Goal: Communication & Community: Answer question/provide support

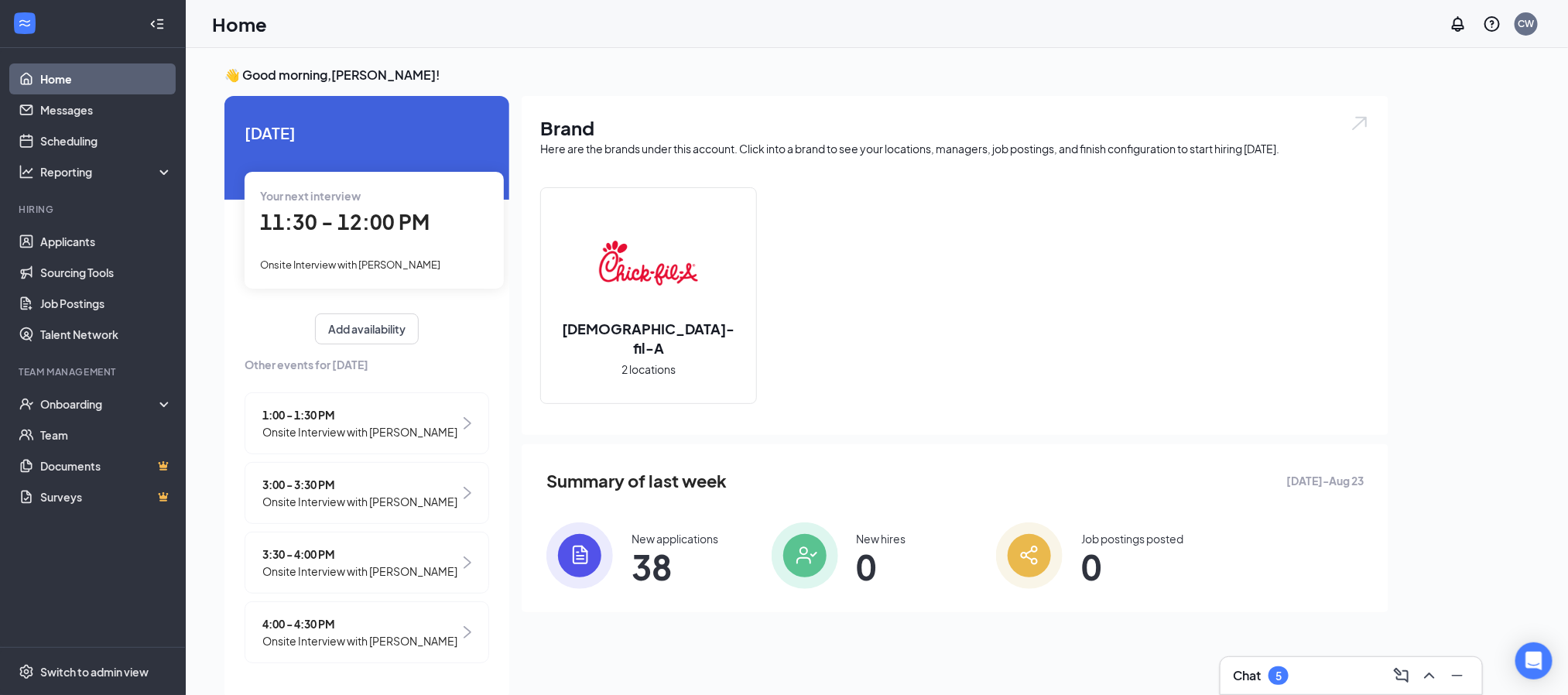
click at [1308, 671] on div "Chat 5" at bounding box center [1352, 674] width 237 height 24
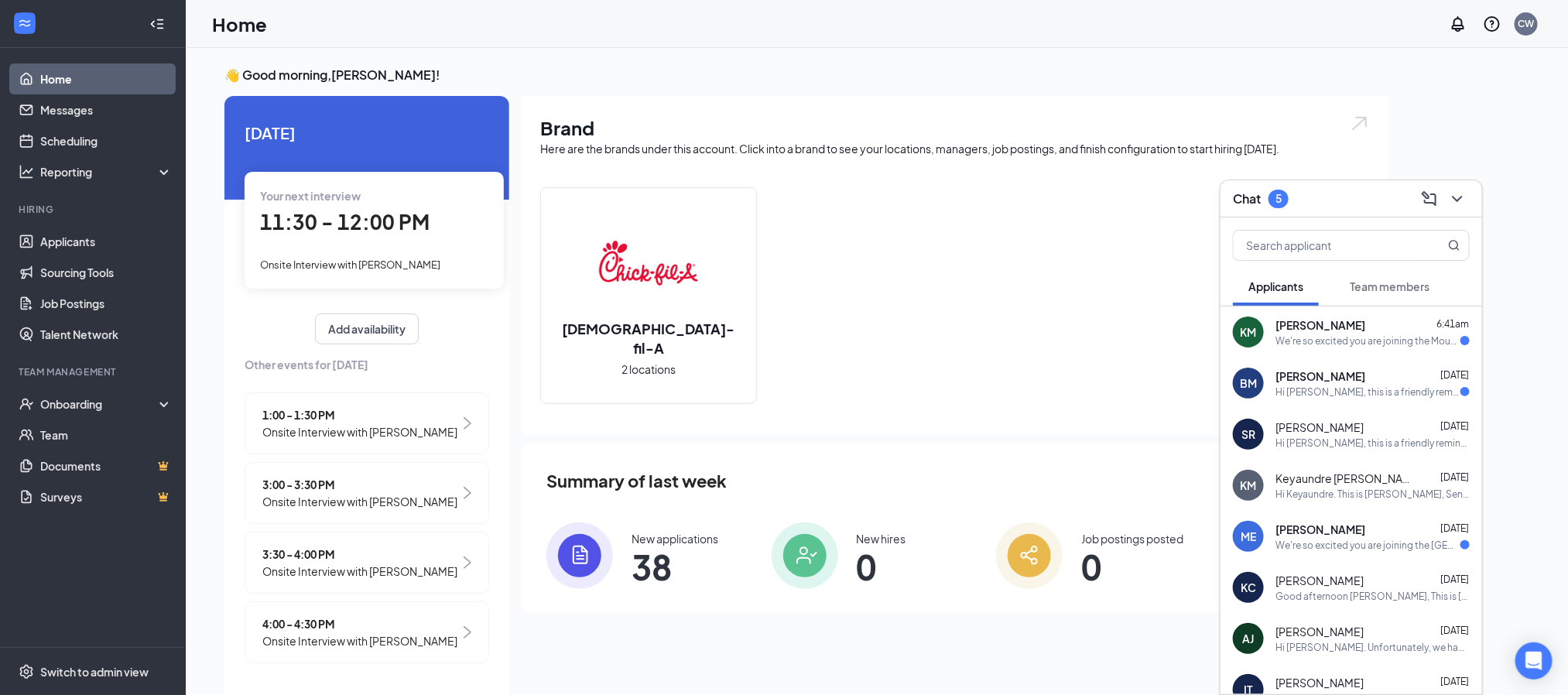
click at [1304, 336] on div "We're so excited you are joining the Mountain Island [DEMOGRAPHIC_DATA]-fil-Ate…" at bounding box center [1367, 340] width 185 height 13
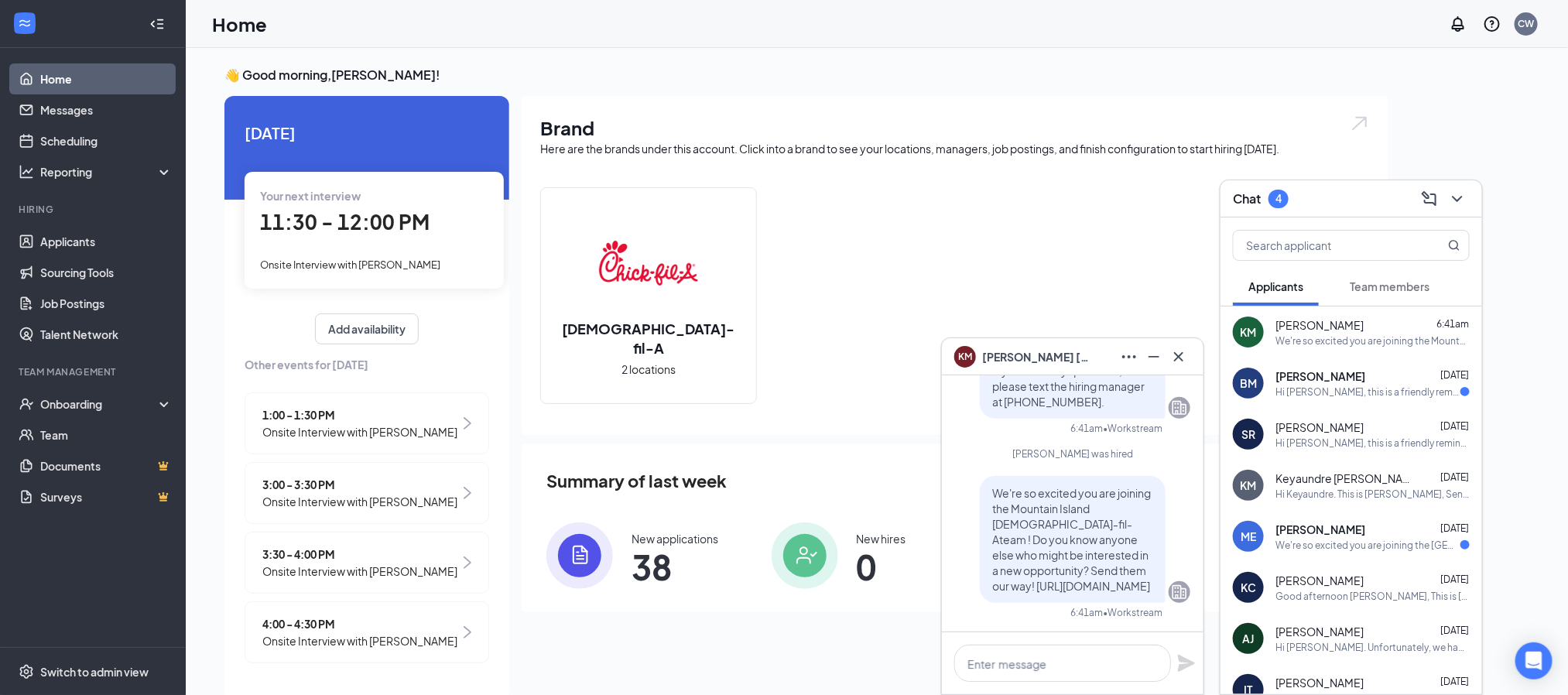
click at [1178, 355] on icon "Cross" at bounding box center [1178, 355] width 9 height 9
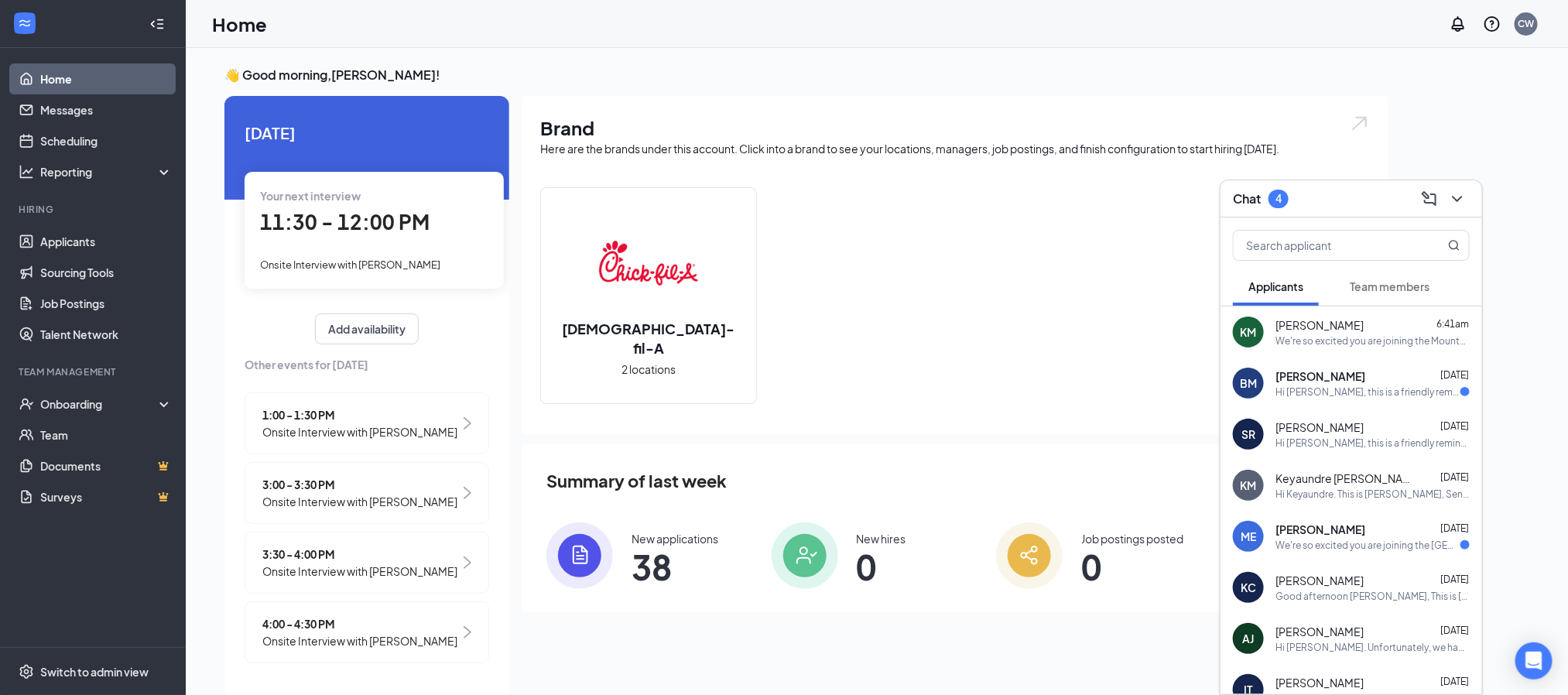
click at [1333, 387] on div "Hi [PERSON_NAME], this is a friendly reminder. Your interview with [DEMOGRAPHIC…" at bounding box center [1367, 391] width 185 height 13
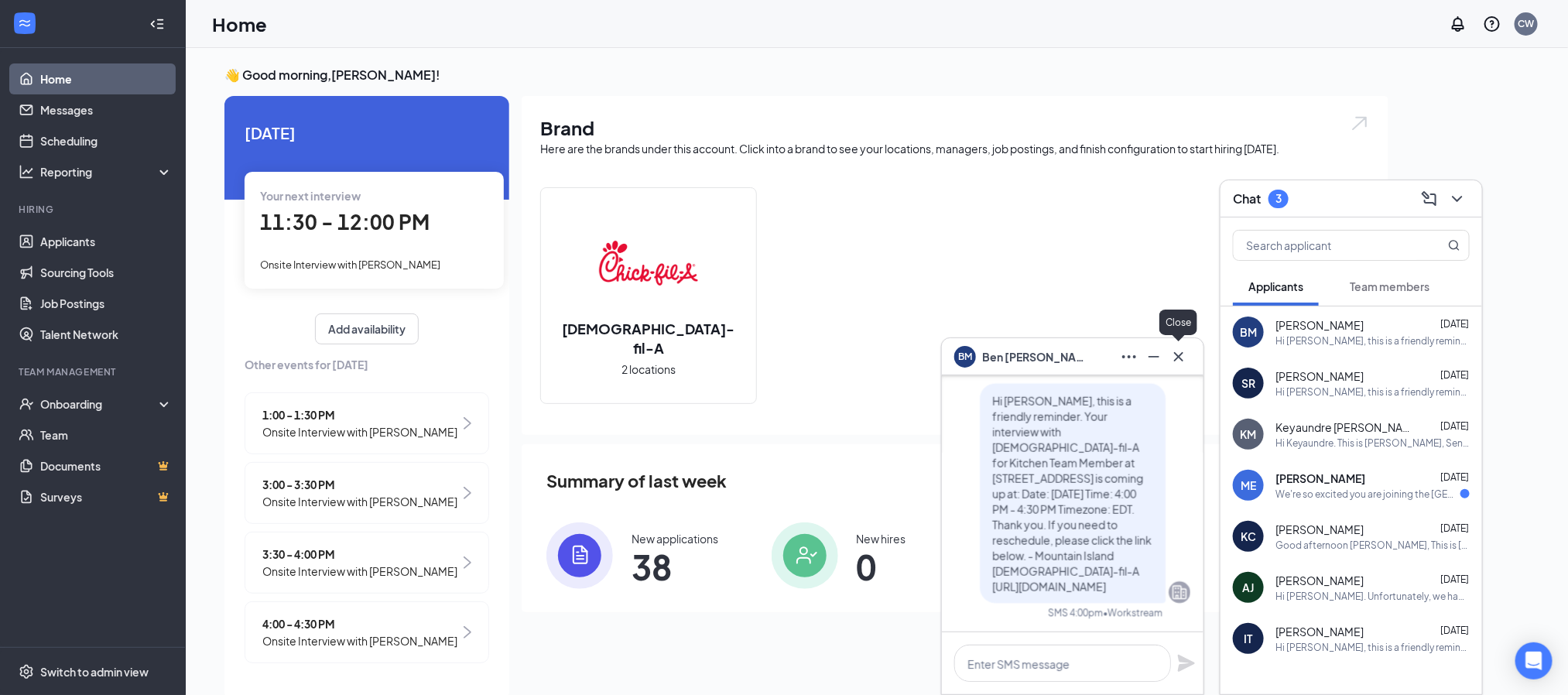
click at [1174, 353] on icon "Cross" at bounding box center [1179, 356] width 19 height 19
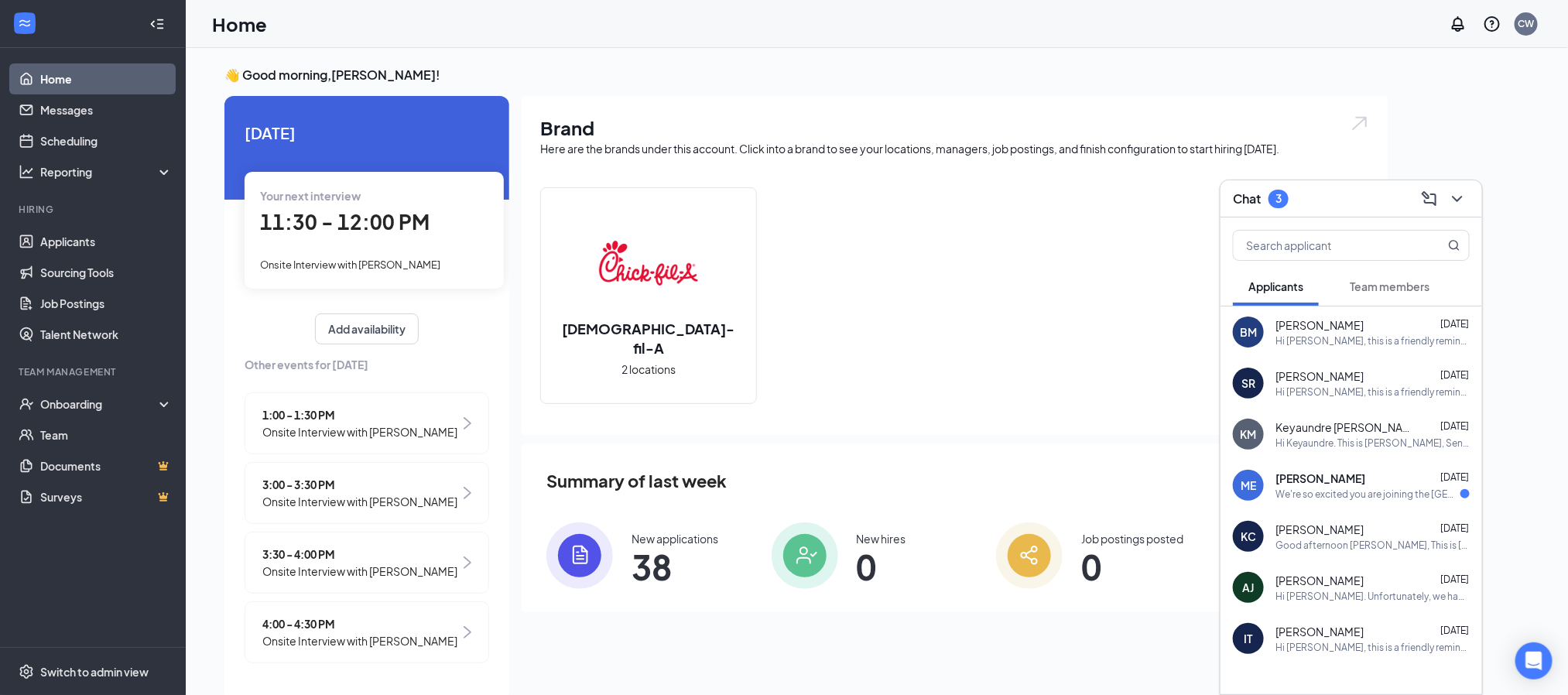
click at [1337, 485] on div "[PERSON_NAME] [DATE] We're so excited you are joining the [GEOGRAPHIC_DATA] [DE…" at bounding box center [1372, 485] width 195 height 30
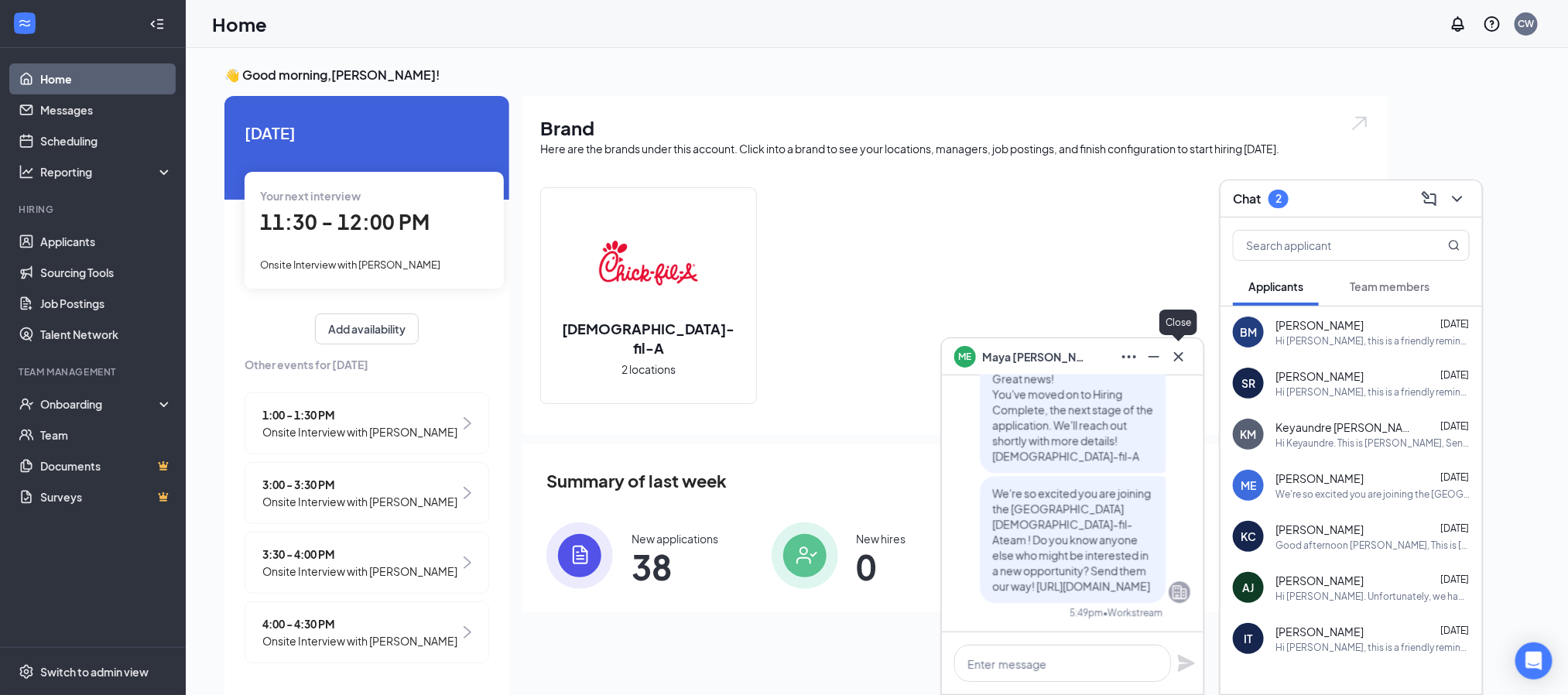
click at [1174, 358] on icon "Cross" at bounding box center [1179, 356] width 19 height 19
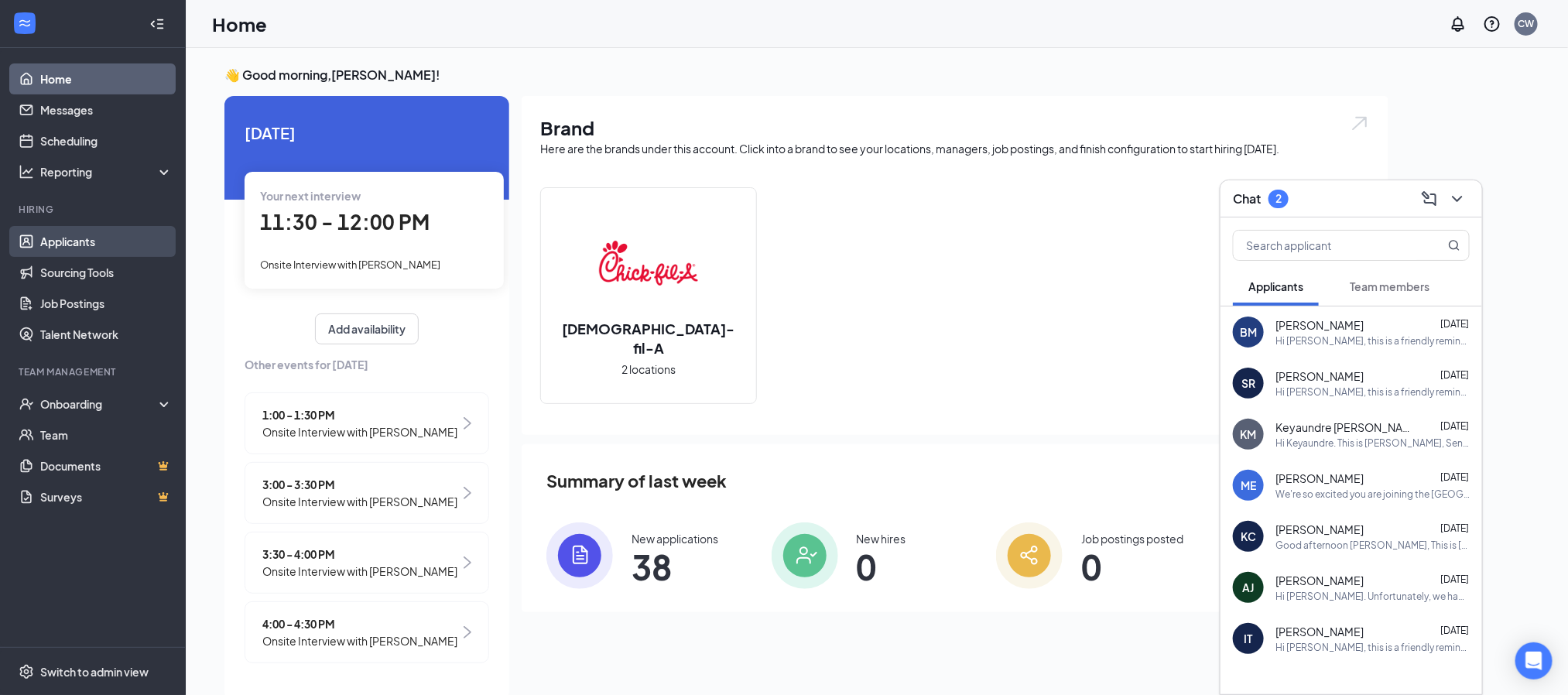
click at [76, 246] on link "Applicants" at bounding box center [106, 241] width 132 height 31
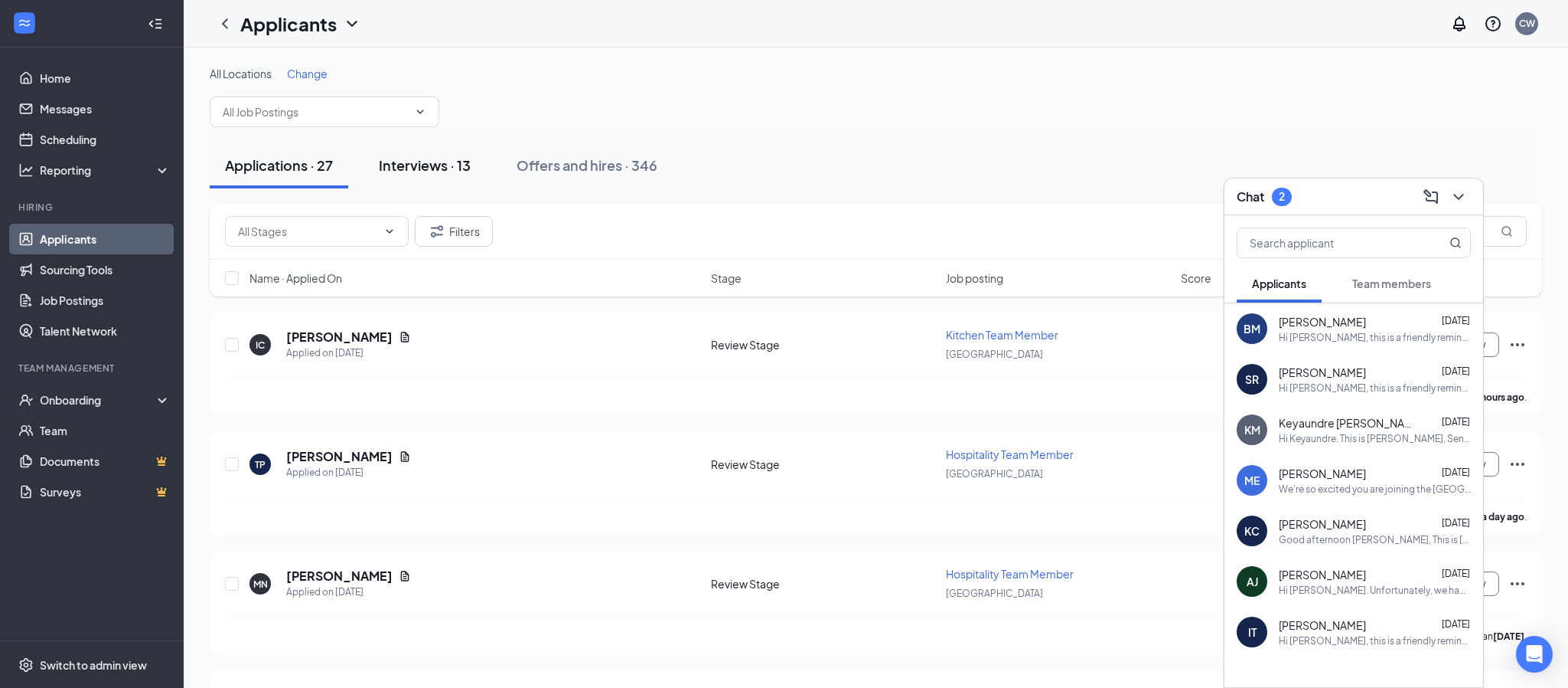
click at [421, 157] on div "Interviews · 13" at bounding box center [425, 165] width 92 height 19
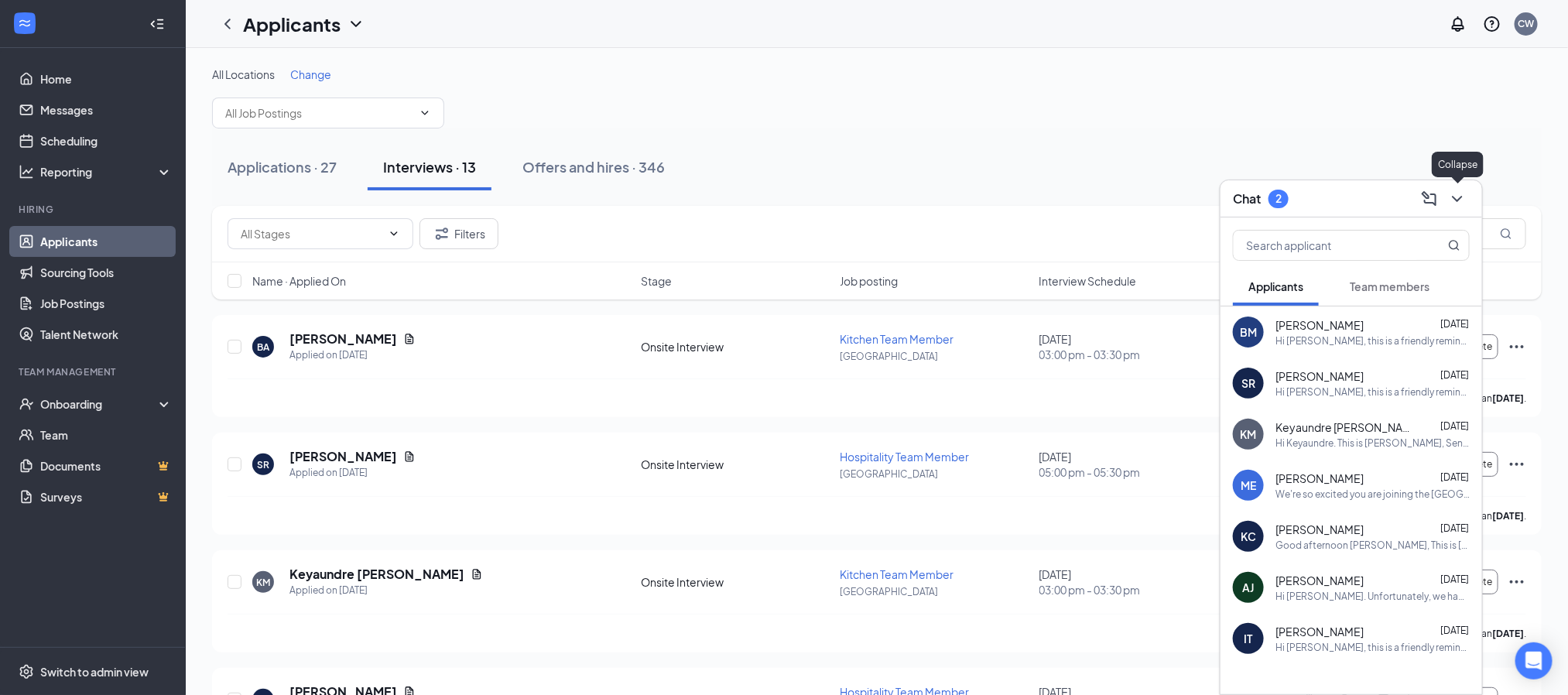
click at [1455, 199] on icon "ChevronDown" at bounding box center [1457, 198] width 19 height 19
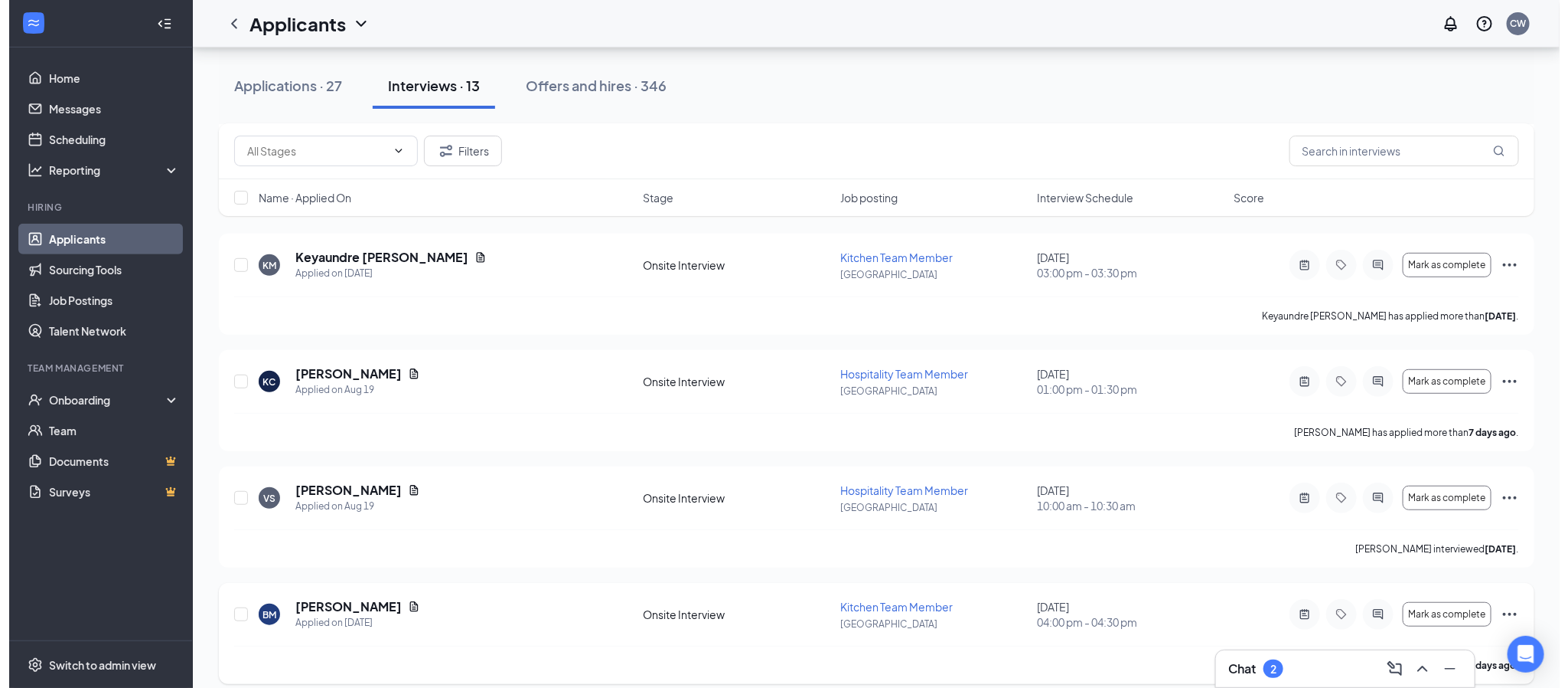
scroll to position [460, 0]
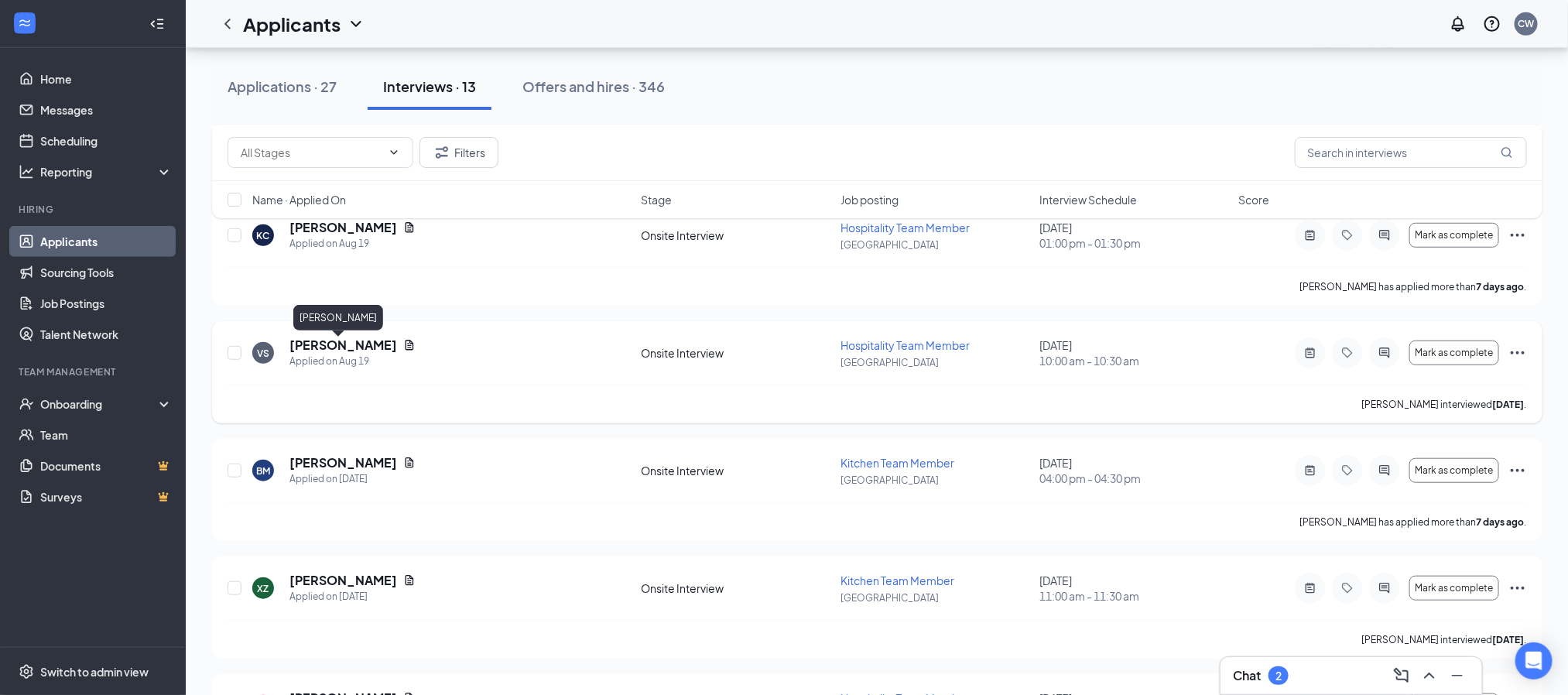
click at [329, 348] on h5 "[PERSON_NAME]" at bounding box center [343, 344] width 108 height 17
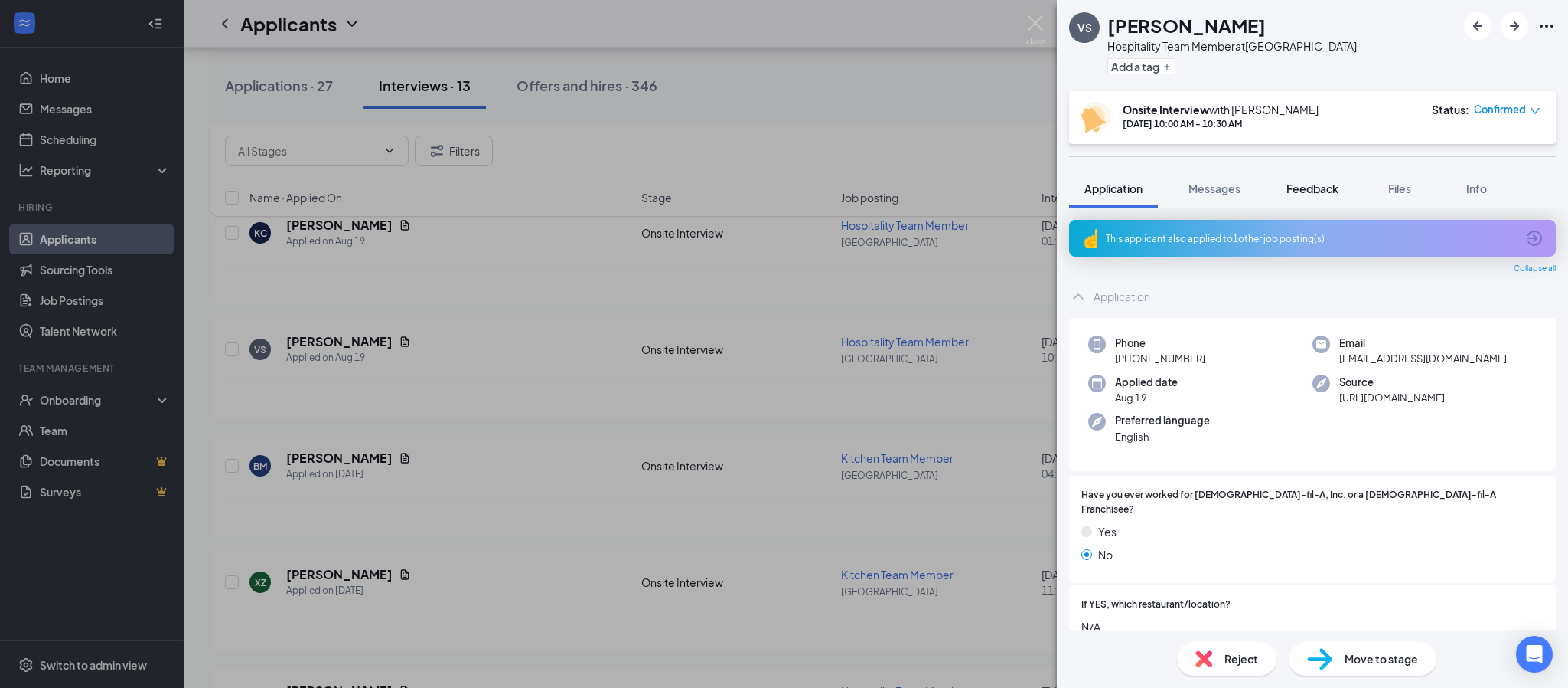
click at [1315, 191] on span "Feedback" at bounding box center [1313, 189] width 52 height 14
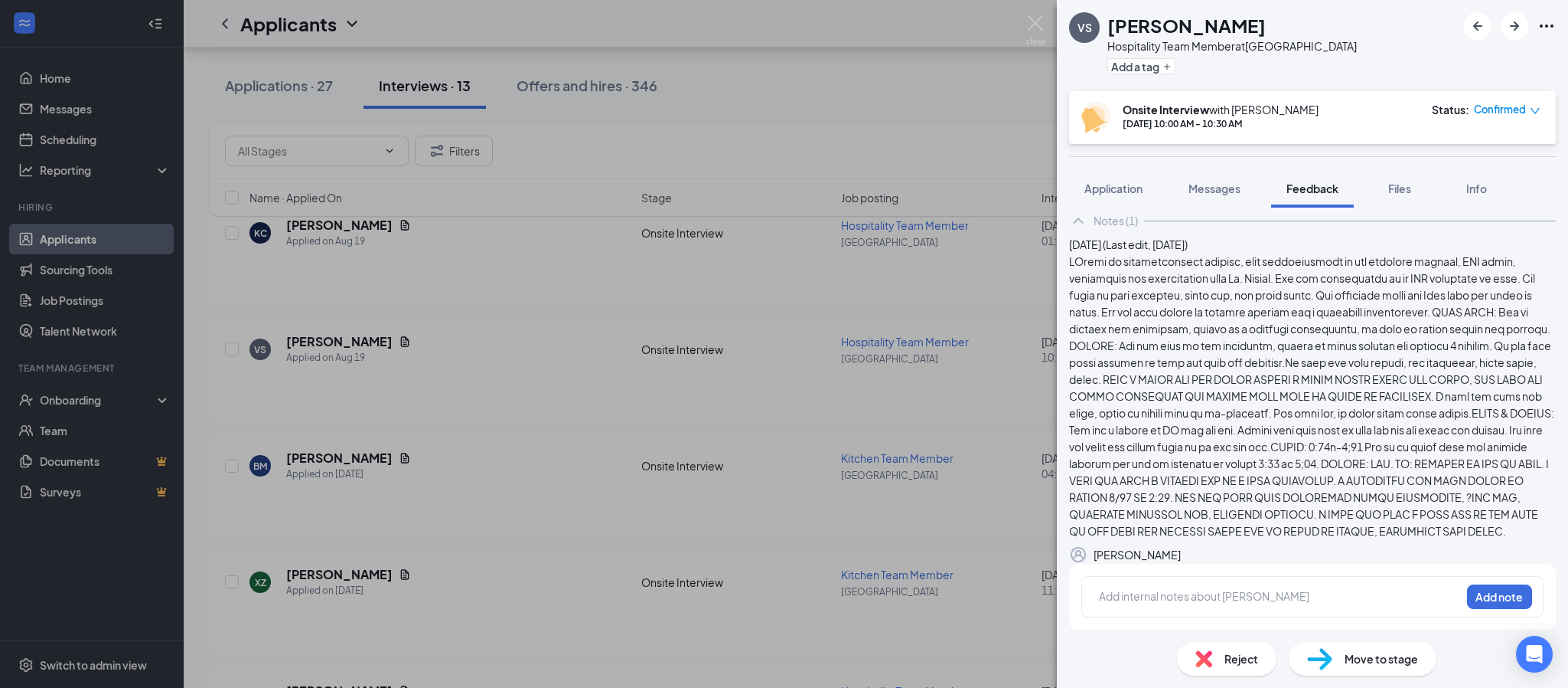
scroll to position [216, 0]
click at [1105, 182] on span "Application" at bounding box center [1113, 189] width 58 height 14
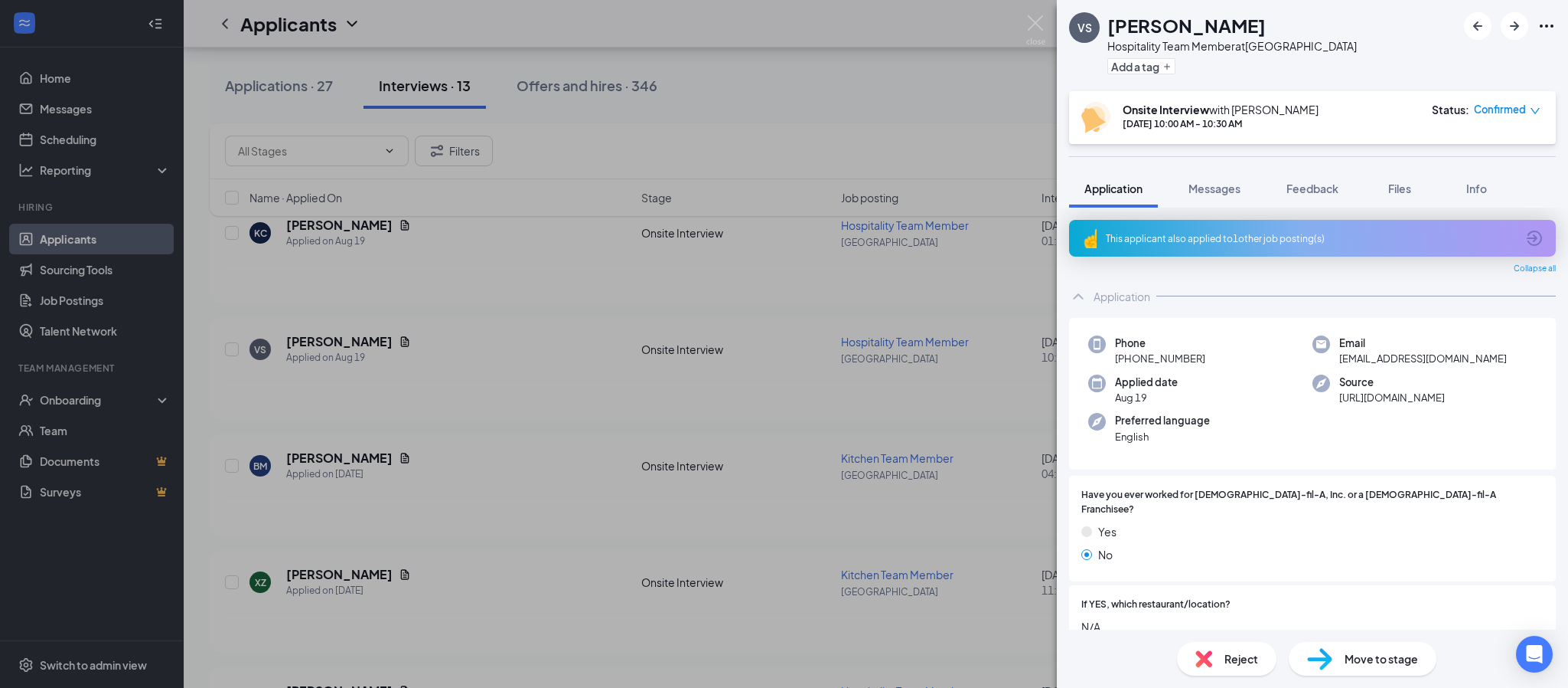
drag, startPoint x: 1229, startPoint y: 192, endPoint x: 1364, endPoint y: 283, distance: 162.8
click at [1229, 192] on span "Messages" at bounding box center [1215, 189] width 52 height 14
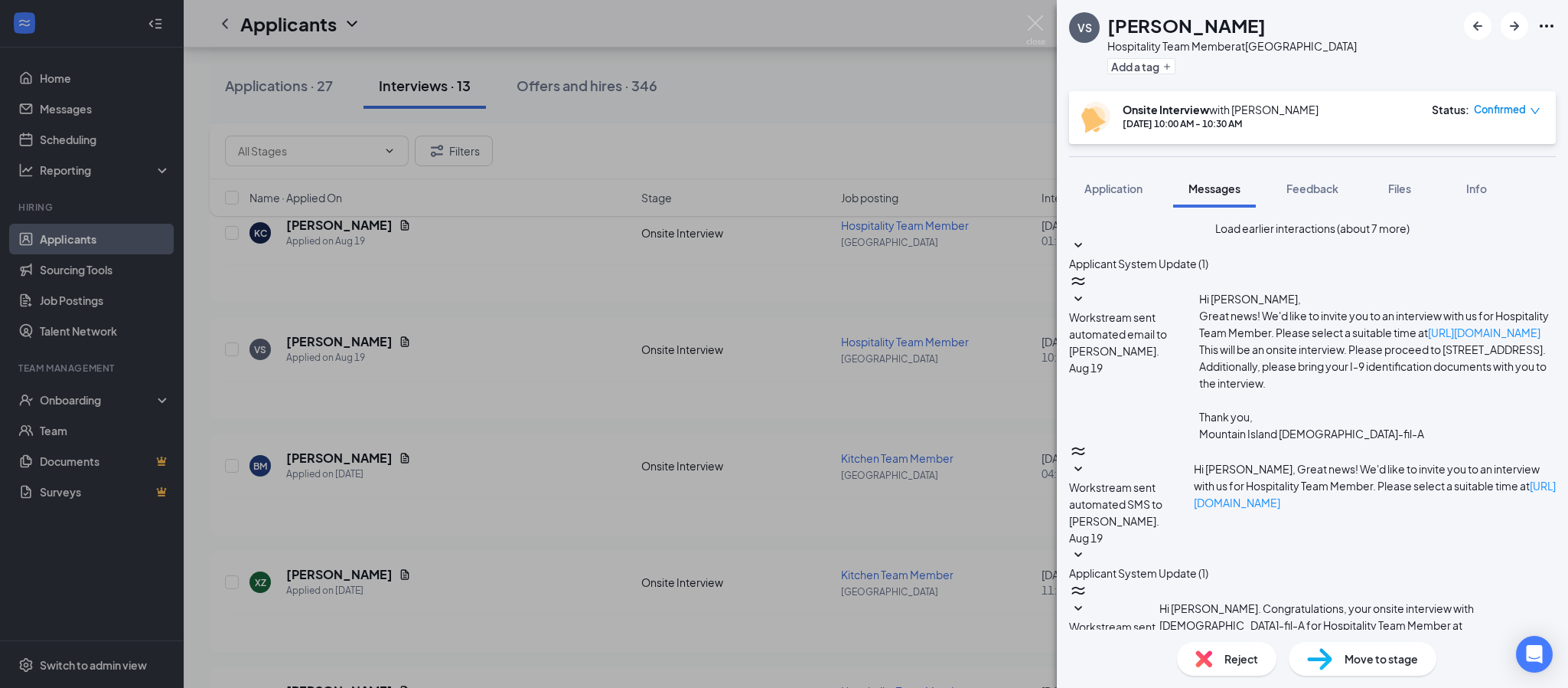
scroll to position [461, 0]
type textarea "Good morning [PERSON_NAME]. I will be sending an offer letter soon. Before I do…"
drag, startPoint x: 1106, startPoint y: 508, endPoint x: 1346, endPoint y: 559, distance: 245.4
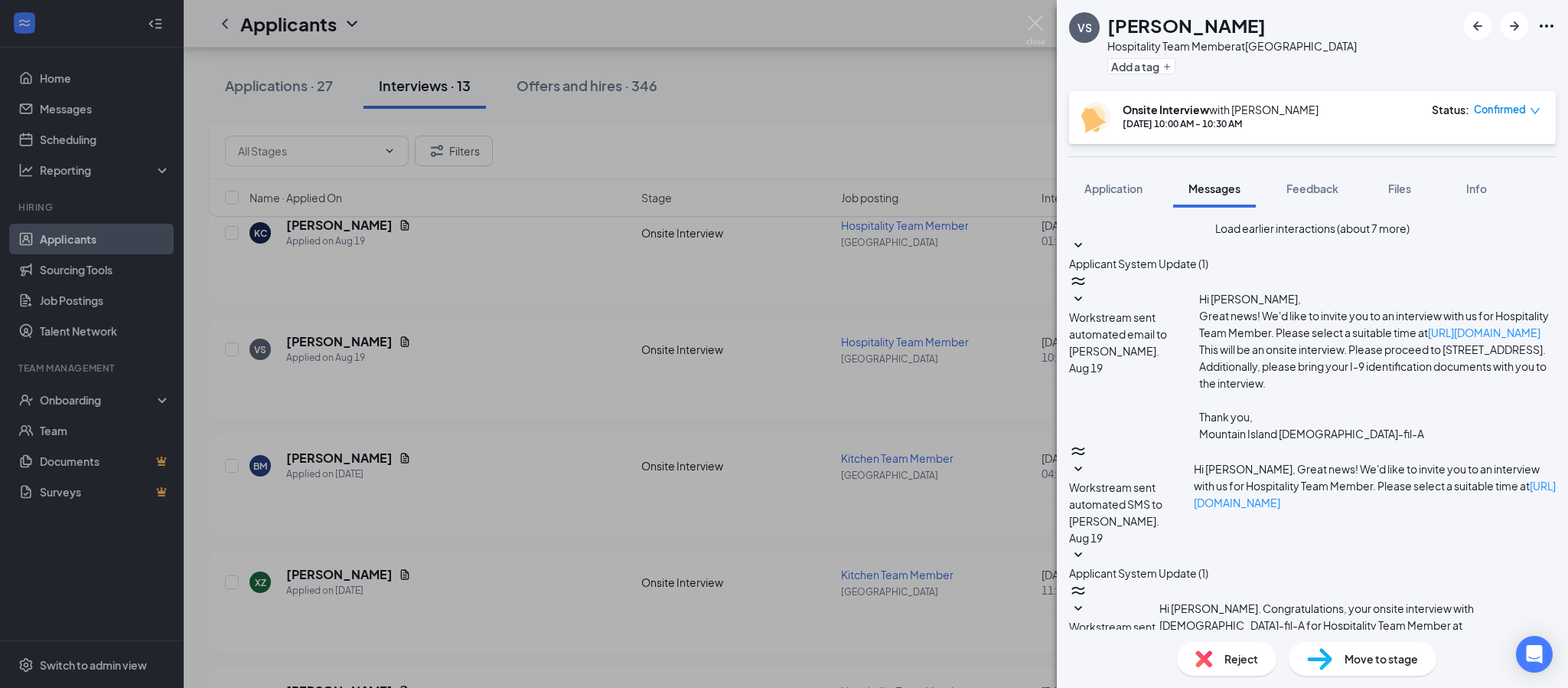
click at [1128, 169] on button "Application" at bounding box center [1114, 189] width 89 height 39
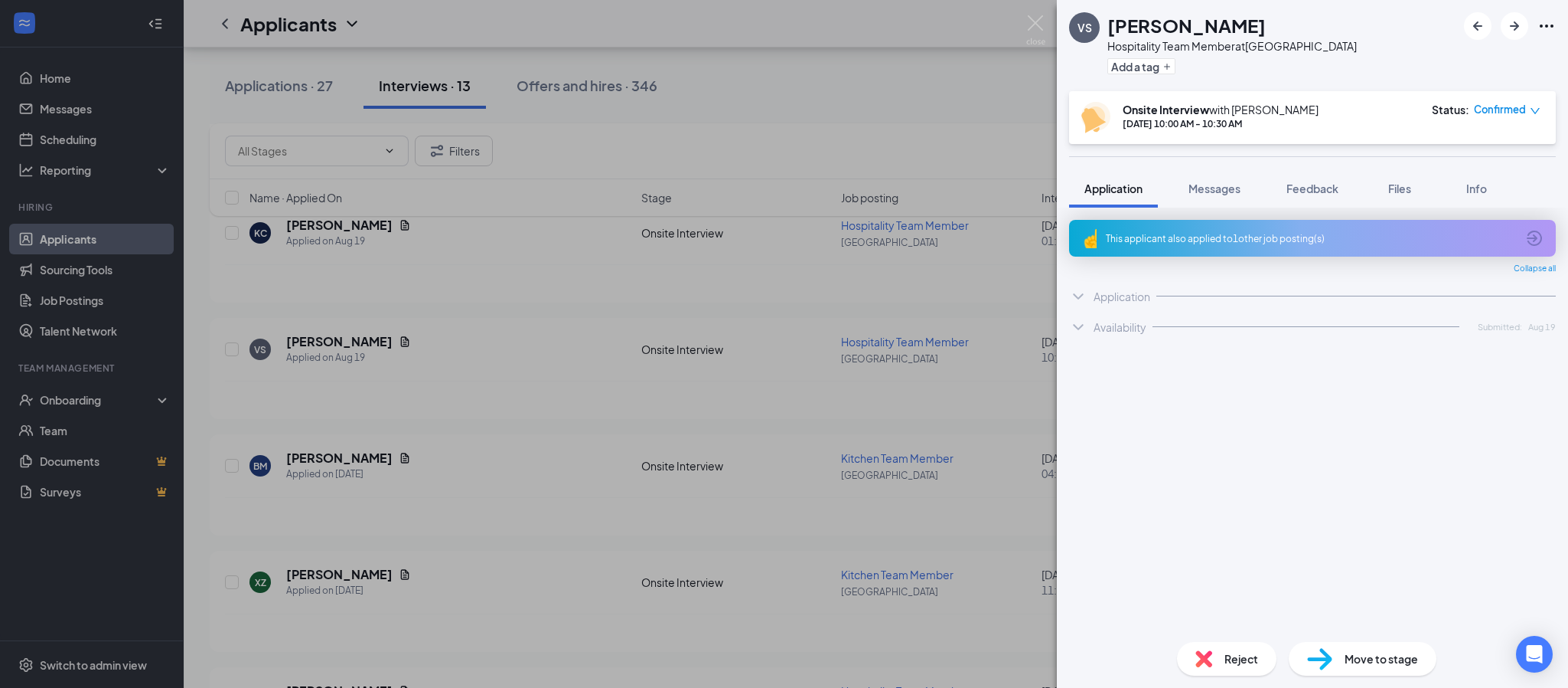
click at [1121, 194] on span "Application" at bounding box center [1113, 189] width 58 height 14
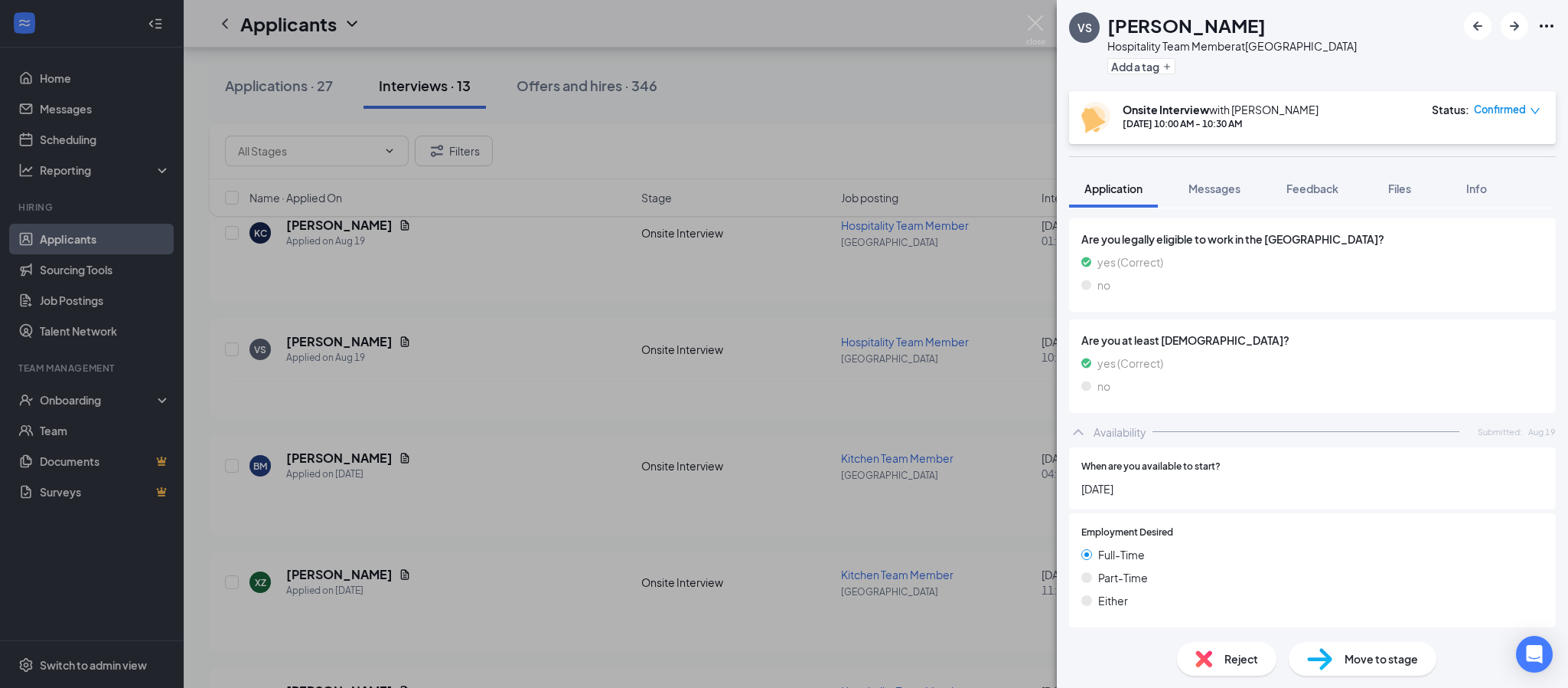
scroll to position [1264, 0]
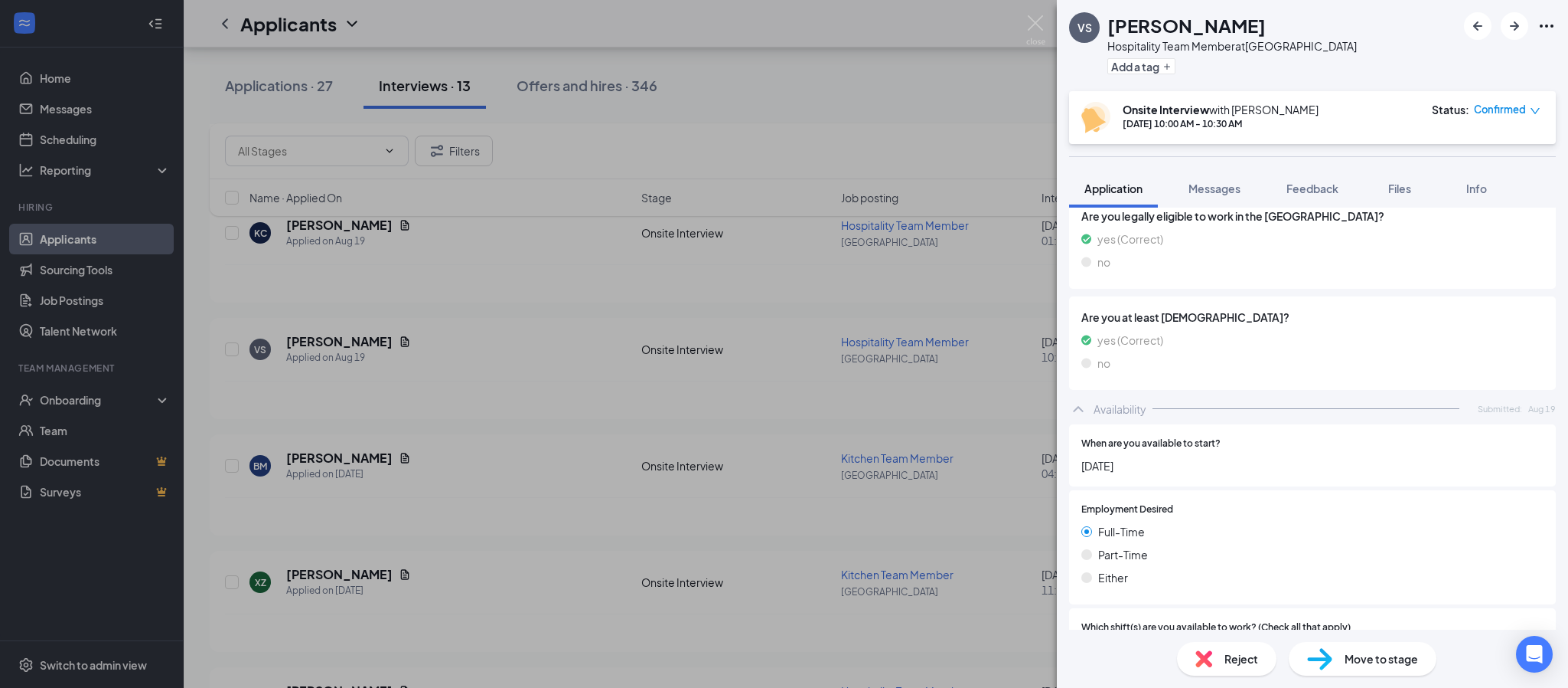
click at [1105, 185] on span "Application" at bounding box center [1113, 189] width 58 height 14
click at [1222, 196] on button "Messages" at bounding box center [1214, 189] width 82 height 39
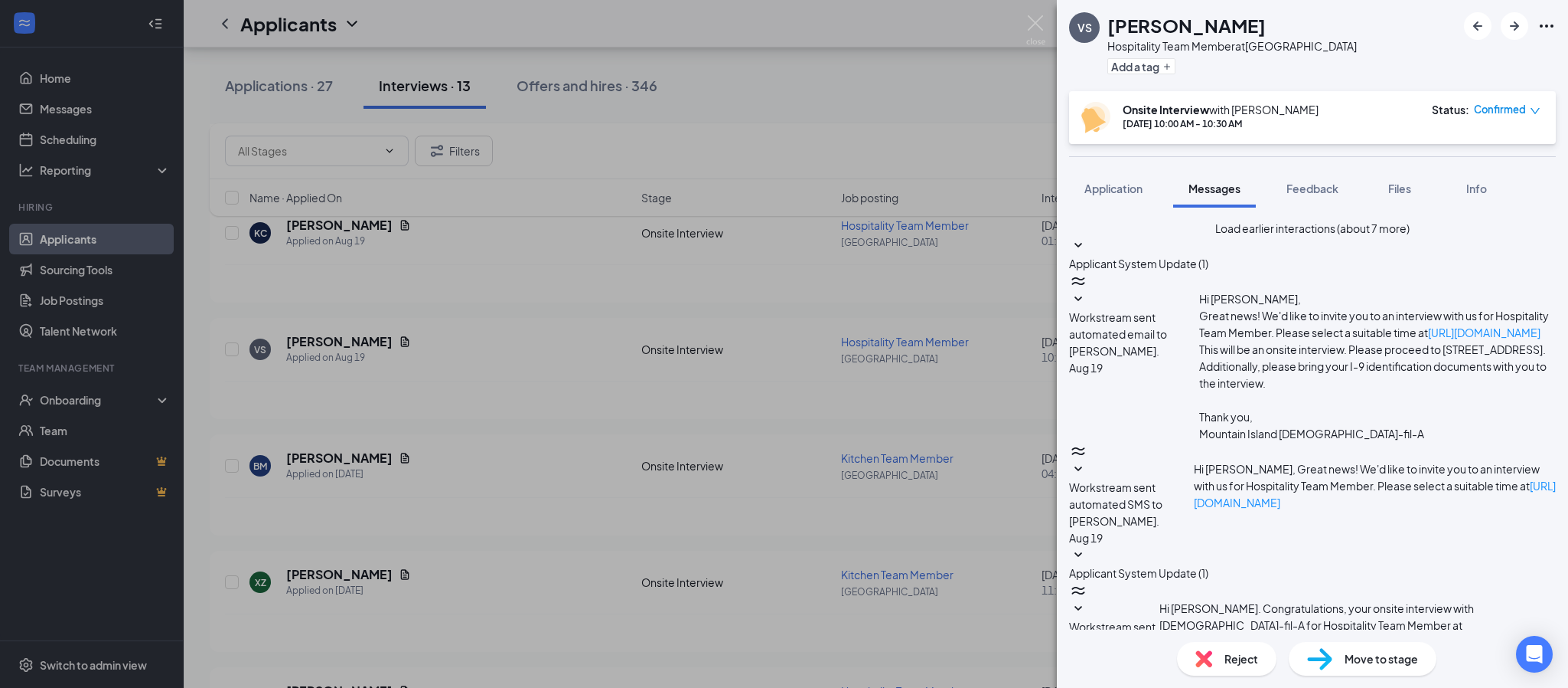
drag, startPoint x: 1133, startPoint y: 506, endPoint x: 1154, endPoint y: 523, distance: 27.0
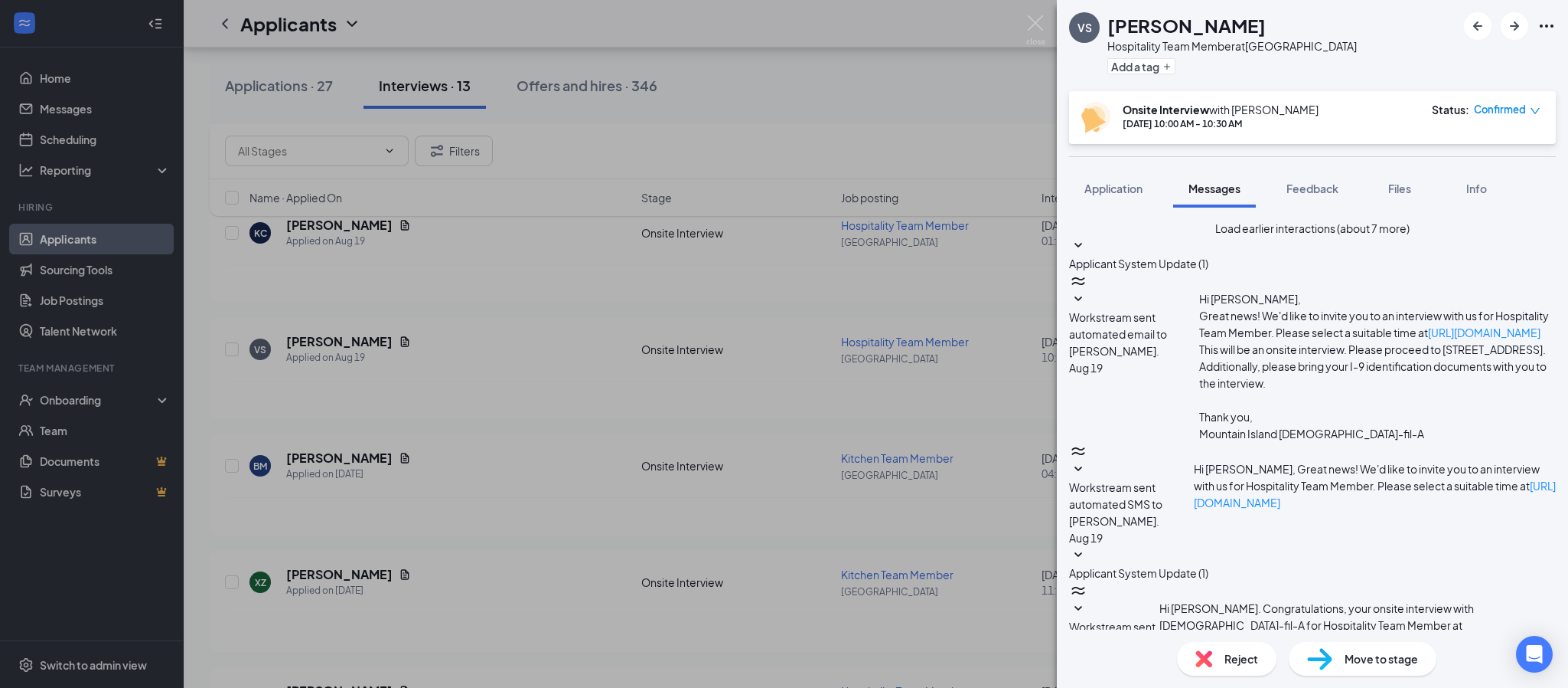
type textarea "Good morning [PERSON_NAME]. This is [PERSON_NAME], HR Director at [DEMOGRAPHIC_…"
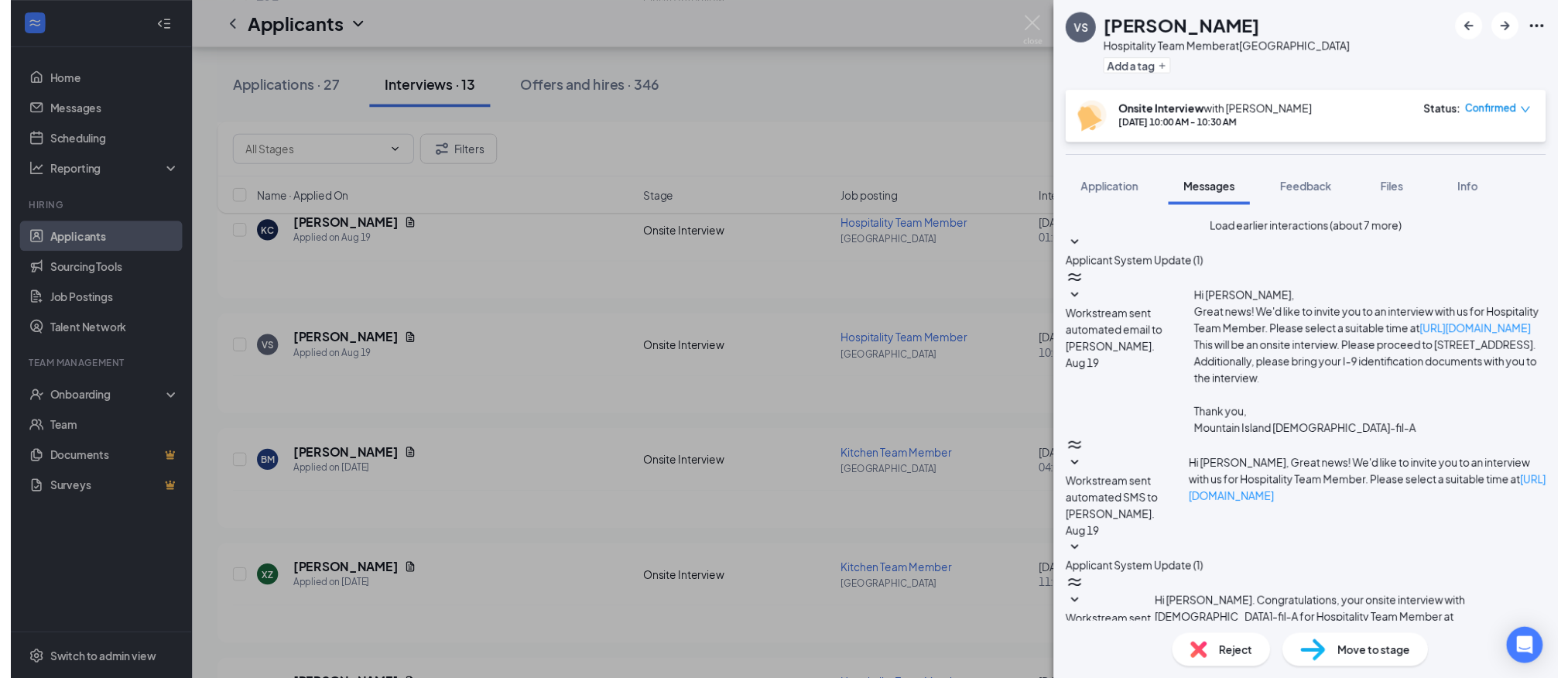
scroll to position [615, 0]
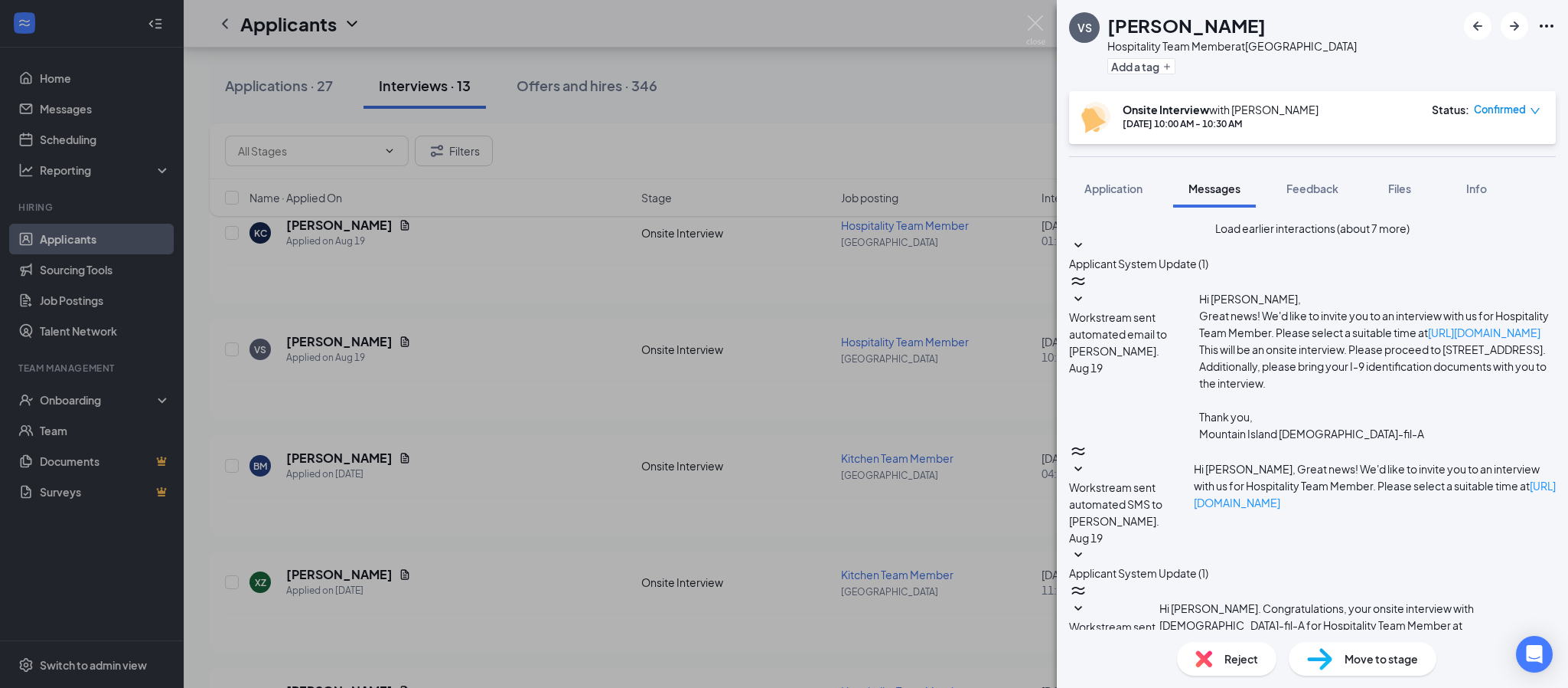
click at [0, 559] on div "VS [PERSON_NAME] Hospitality Team Member at [GEOGRAPHIC_DATA] Add a tag Onsite …" at bounding box center [784, 344] width 1568 height 688
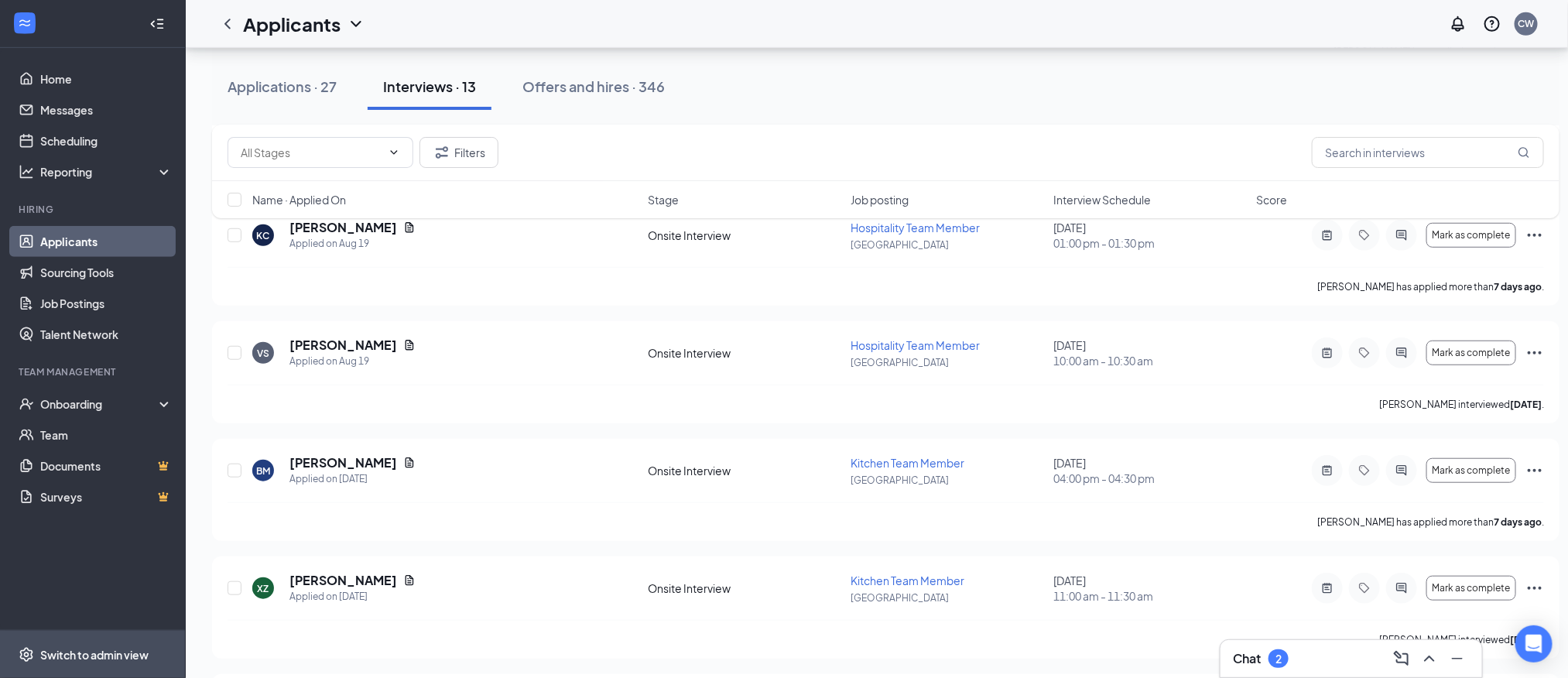
click at [0, 665] on li "Switch to admin view" at bounding box center [92, 655] width 185 height 47
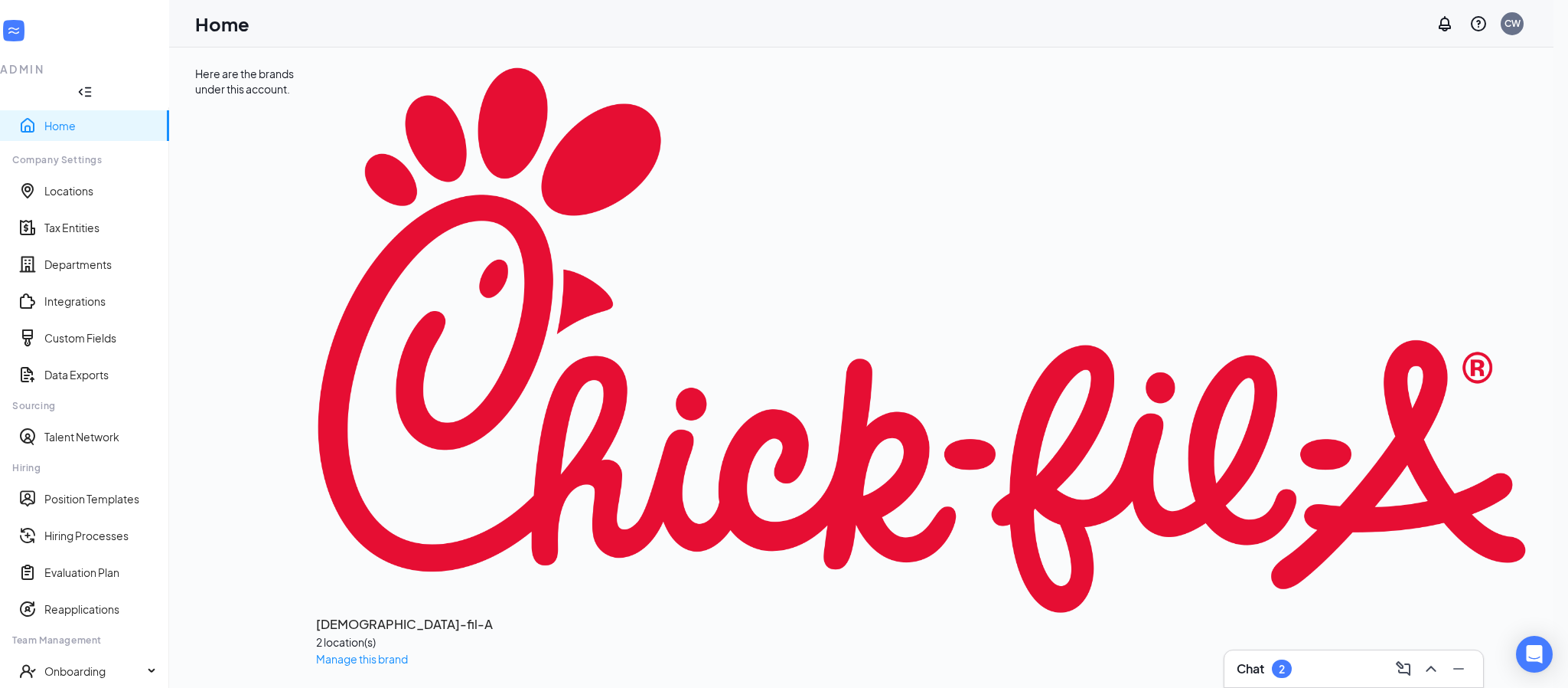
click at [6, 627] on li "Team Management Onboarding" at bounding box center [84, 658] width 168 height 62
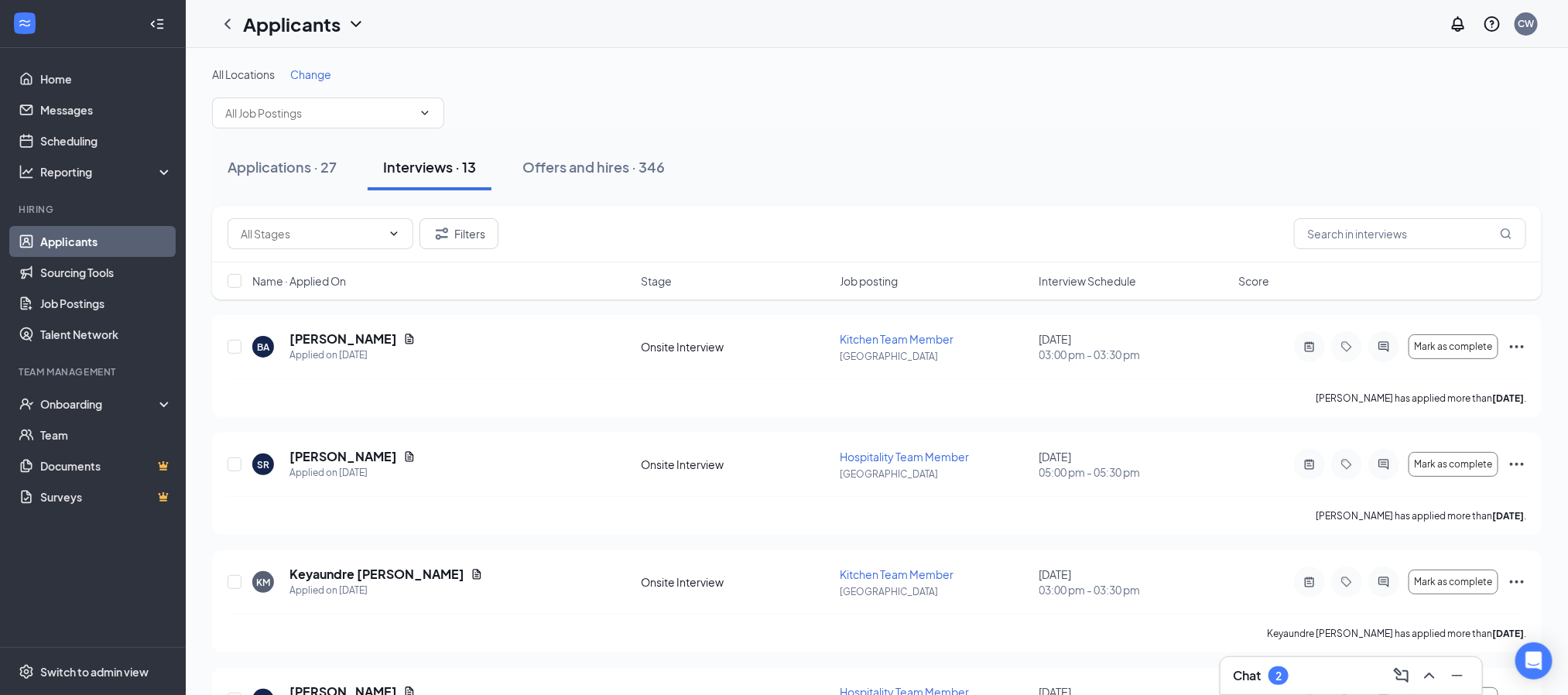
click at [3, 557] on ul "Home Messages Scheduling Reporting Hiring Applicants Sourcing Tools Job Posting…" at bounding box center [92, 347] width 185 height 598
click at [0, 546] on ul "Home Messages Scheduling Reporting Hiring Applicants Sourcing Tools Job Posting…" at bounding box center [92, 347] width 185 height 598
click at [0, 532] on ul "Home Messages Scheduling Reporting Hiring Applicants Sourcing Tools Job Posting…" at bounding box center [92, 347] width 185 height 598
